Goal: Transaction & Acquisition: Book appointment/travel/reservation

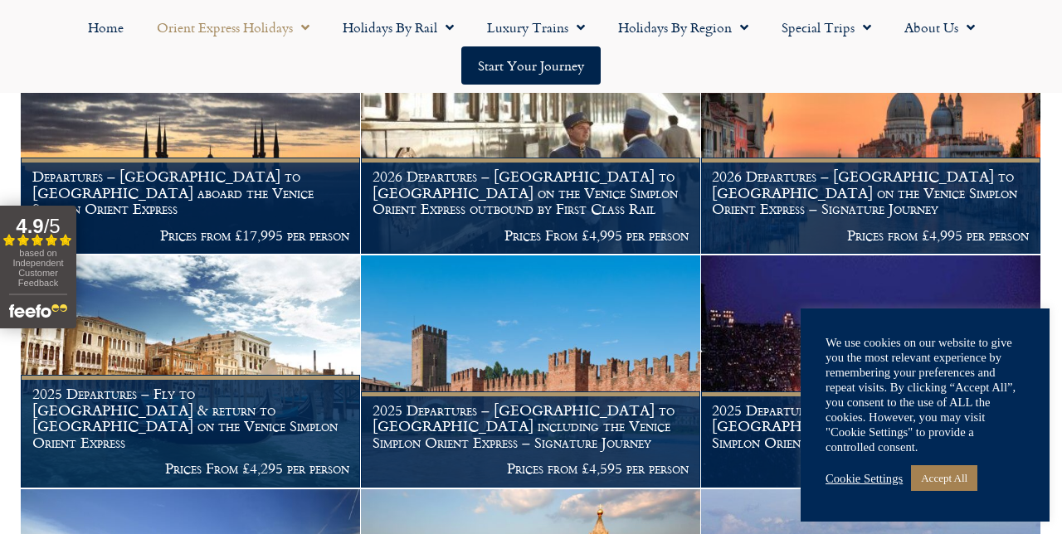
scroll to position [669, 0]
click at [825, 35] on link "Special Trips" at bounding box center [826, 27] width 123 height 38
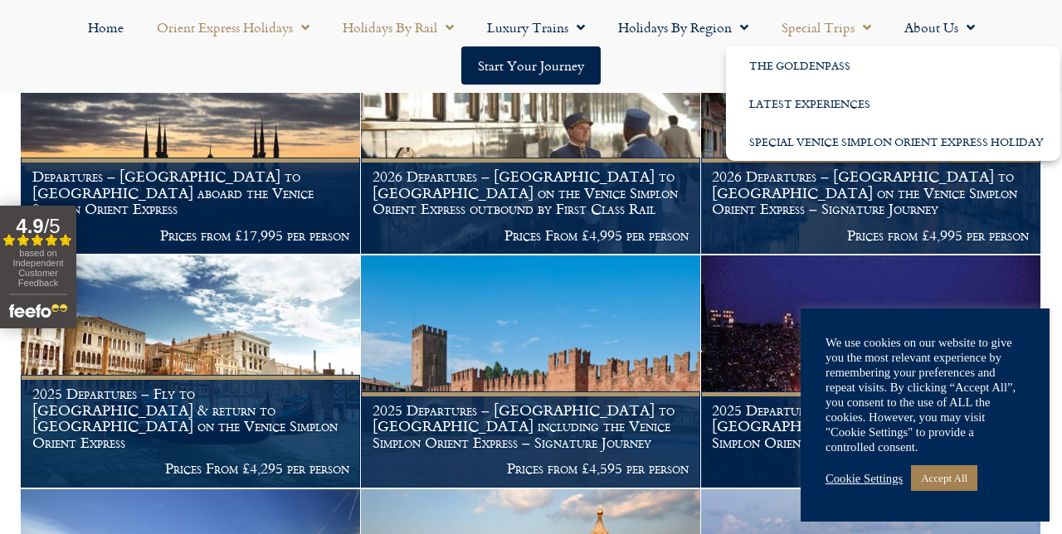
click at [411, 33] on link "Holidays by Rail" at bounding box center [398, 27] width 144 height 38
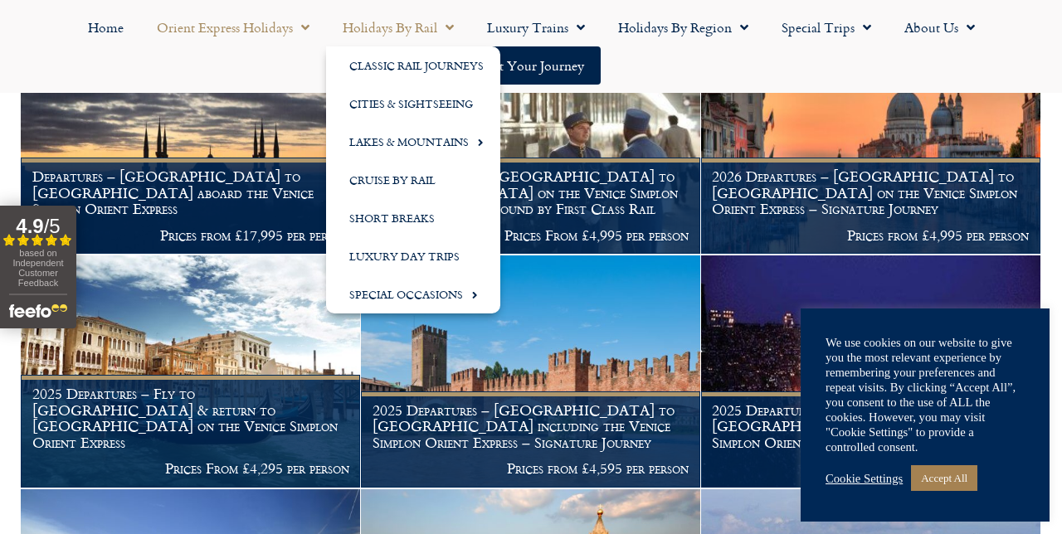
click at [269, 35] on link "Orient Express Holidays" at bounding box center [233, 27] width 186 height 38
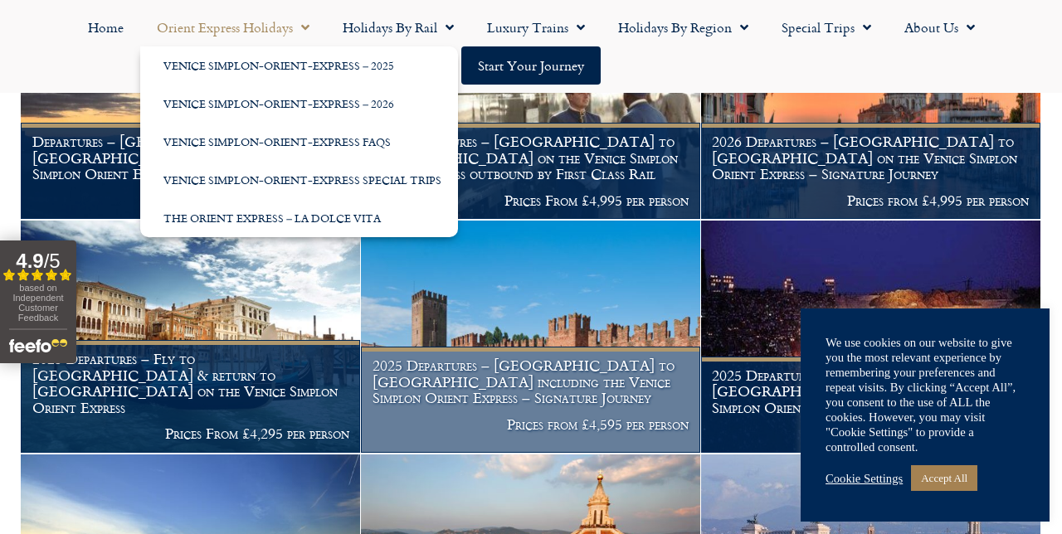
click at [406, 347] on img at bounding box center [530, 337] width 339 height 232
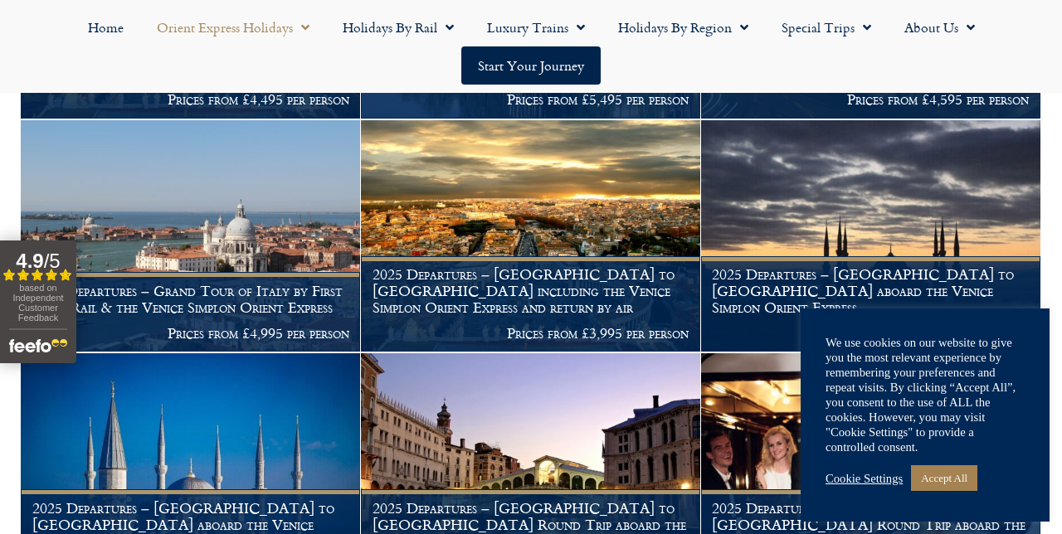
scroll to position [1503, 0]
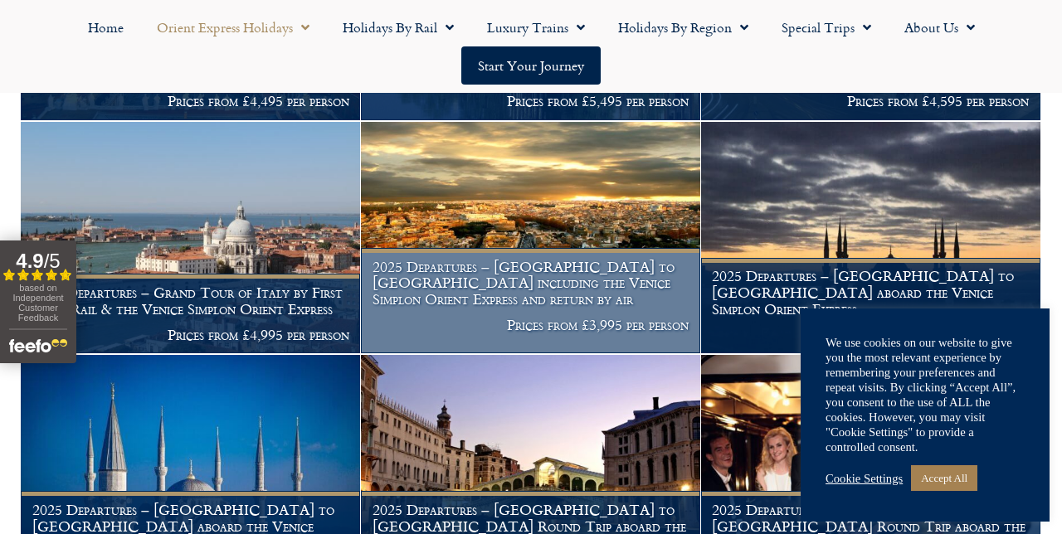
click at [571, 255] on img at bounding box center [530, 238] width 339 height 232
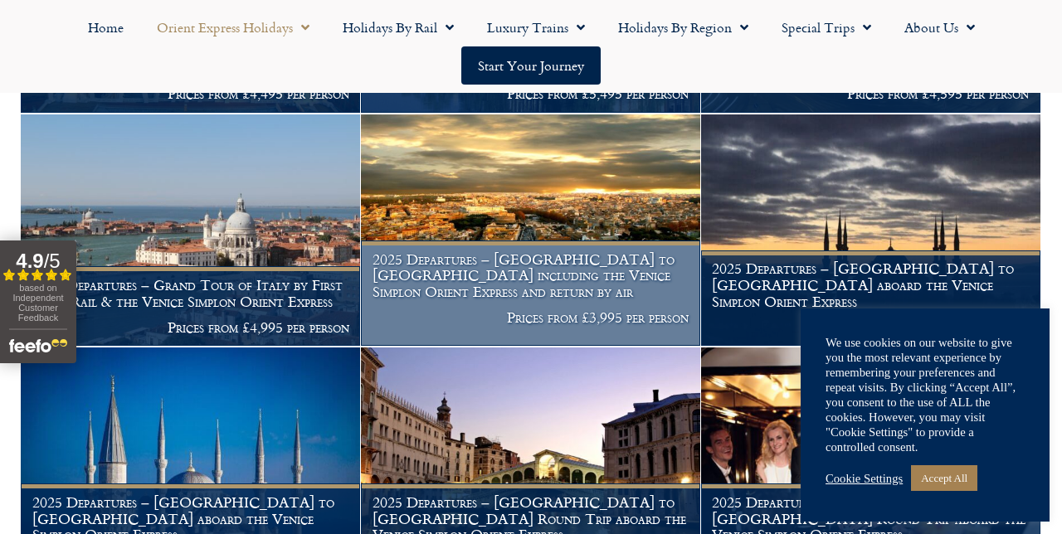
scroll to position [1573, 0]
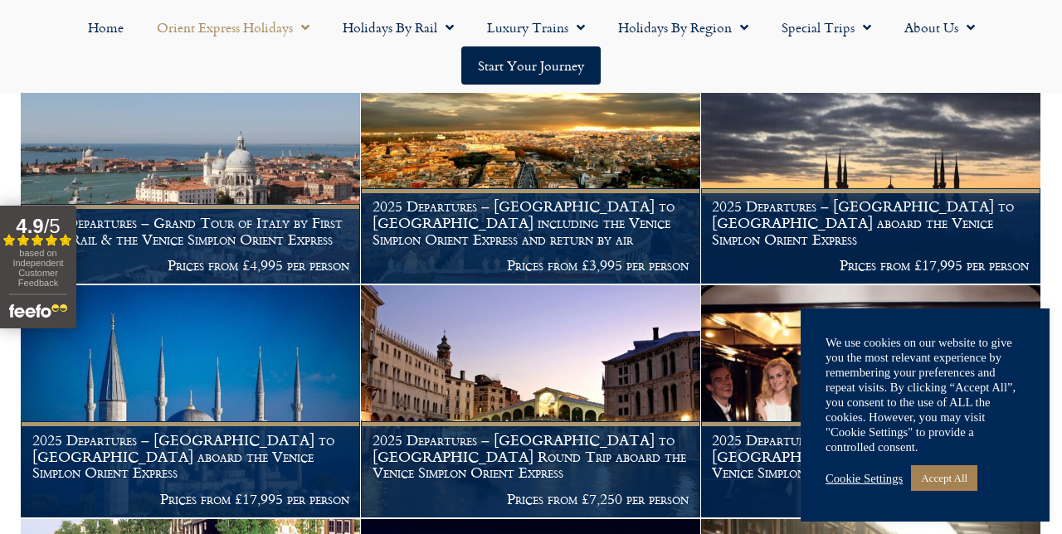
click at [252, 31] on link "Orient Express Holidays" at bounding box center [233, 27] width 186 height 38
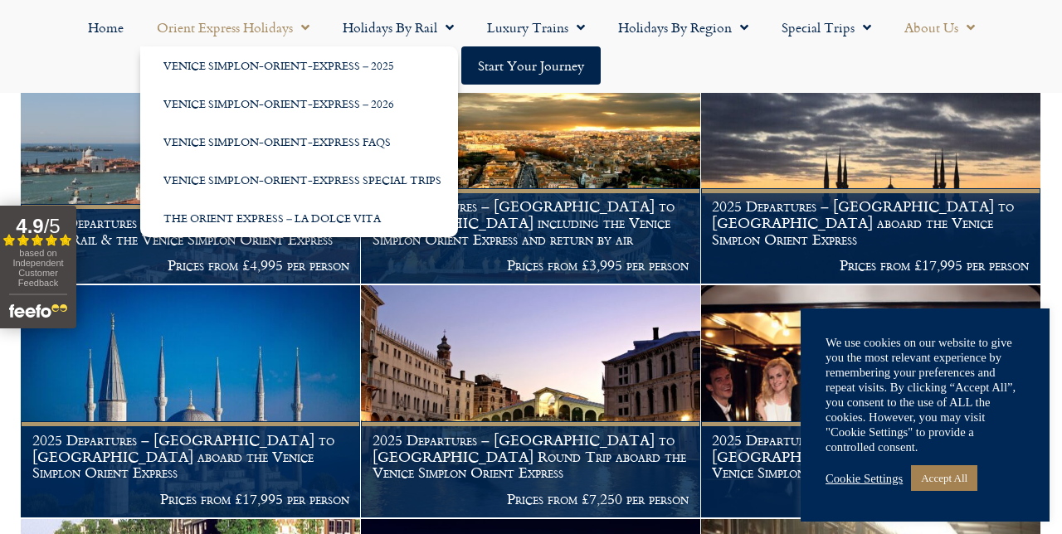
click at [939, 33] on link "About Us" at bounding box center [940, 27] width 104 height 38
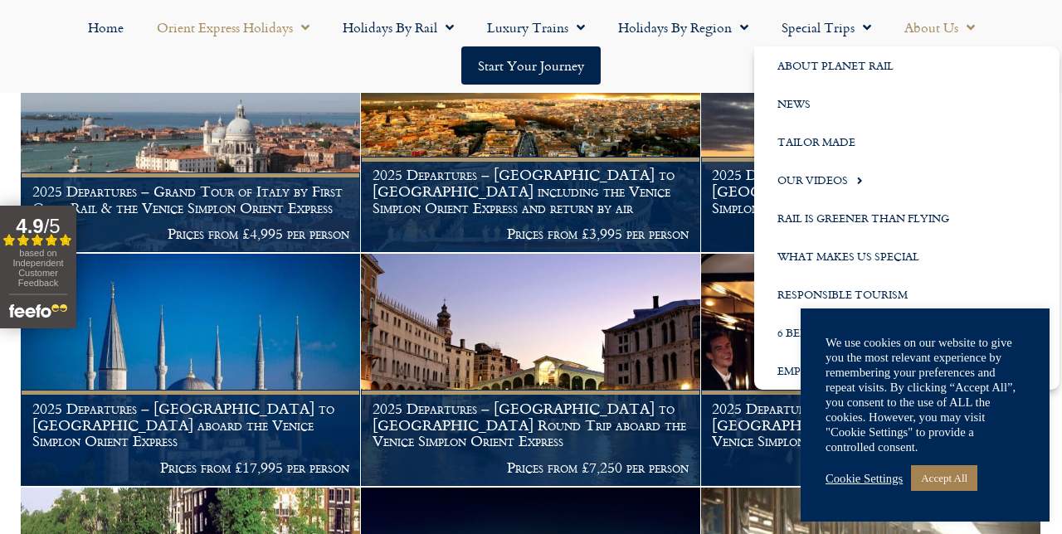
scroll to position [1606, 0]
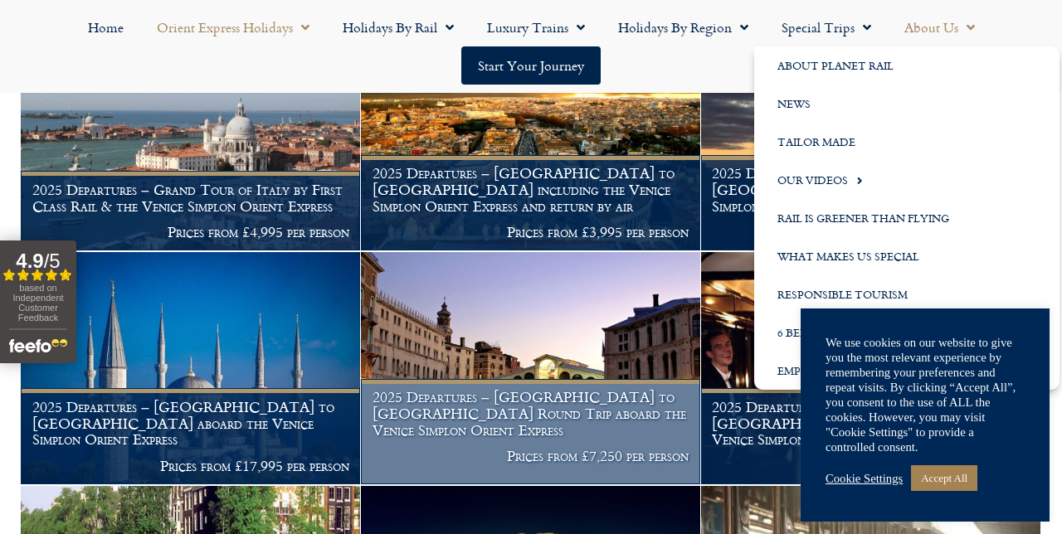
click at [546, 362] on img at bounding box center [530, 368] width 339 height 232
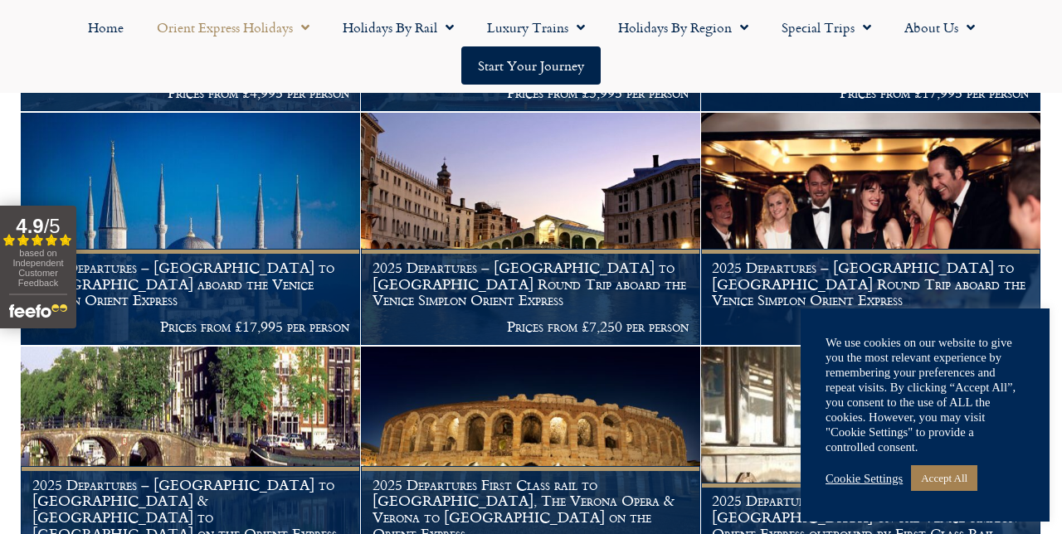
scroll to position [1746, 0]
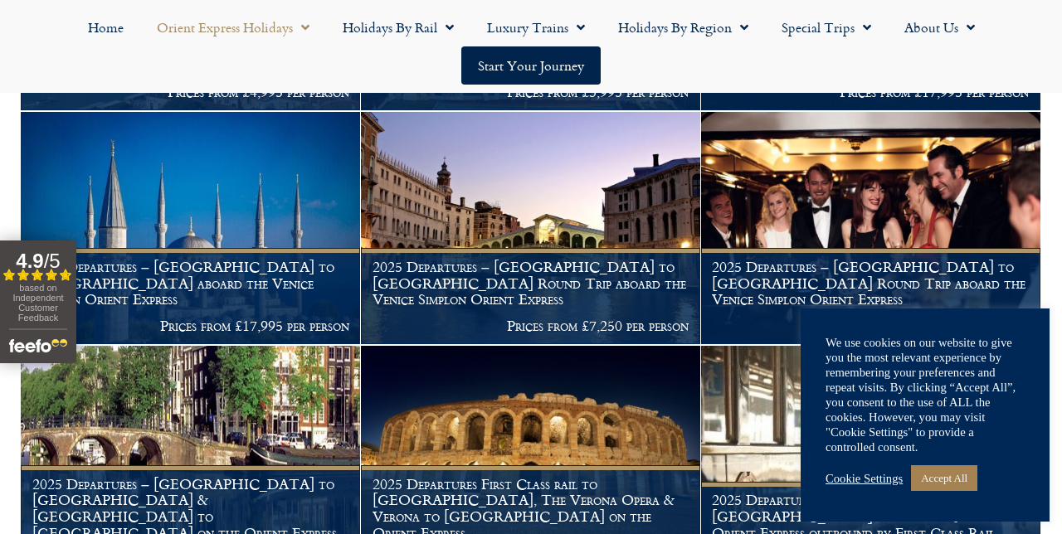
click at [964, 491] on link "Accept All" at bounding box center [944, 478] width 66 height 26
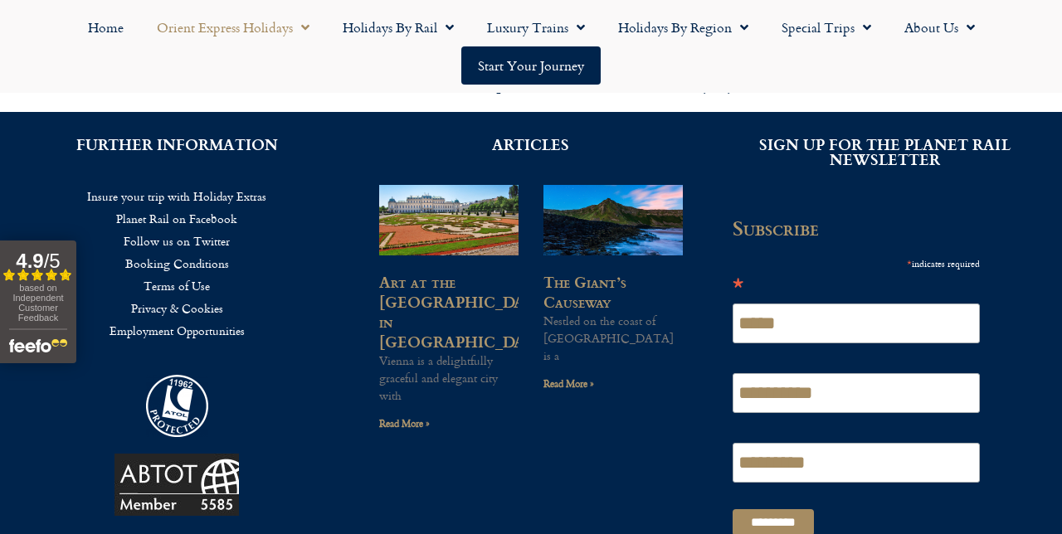
scroll to position [2606, 0]
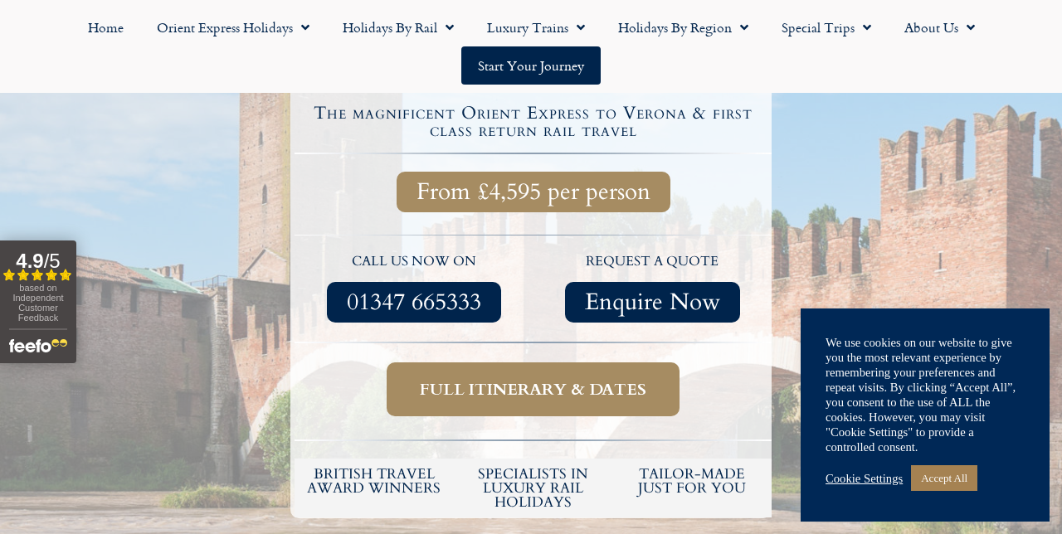
scroll to position [584, 0]
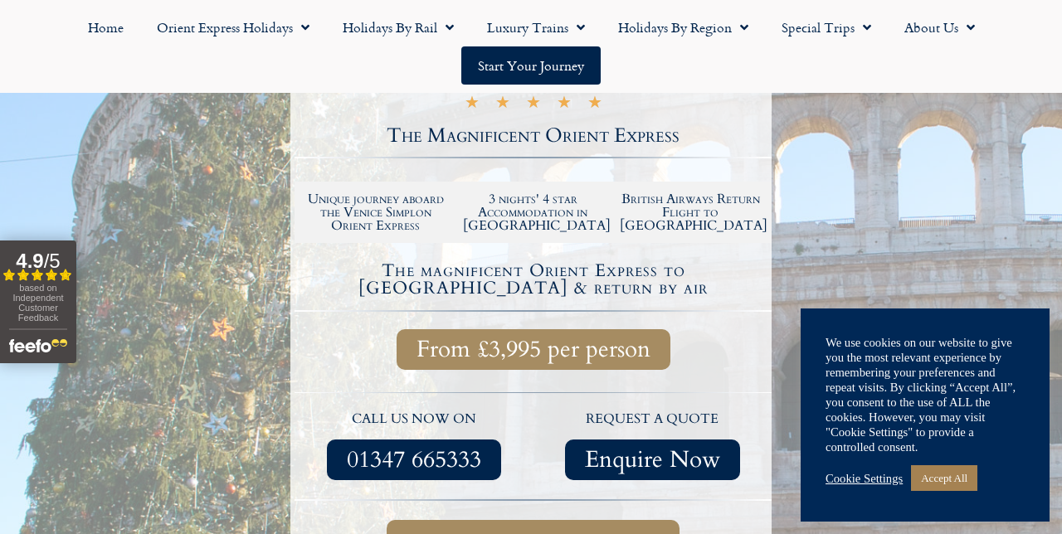
scroll to position [427, 0]
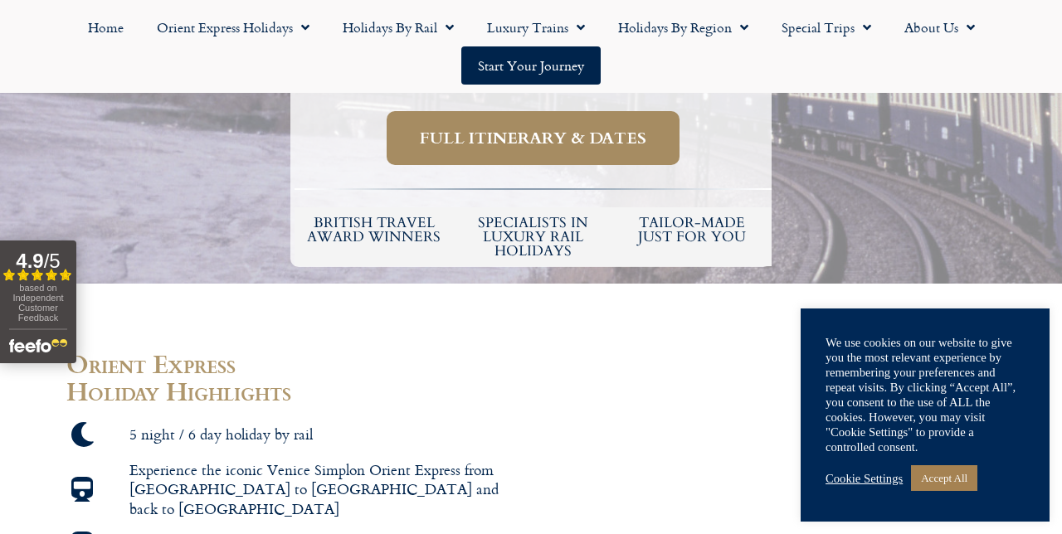
scroll to position [909, 0]
